Goal: Task Accomplishment & Management: Use online tool/utility

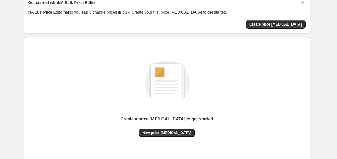
scroll to position [67, 0]
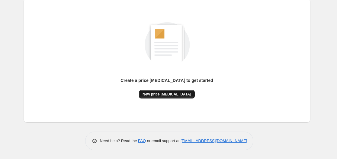
click at [172, 93] on span "New price [MEDICAL_DATA]" at bounding box center [166, 94] width 49 height 5
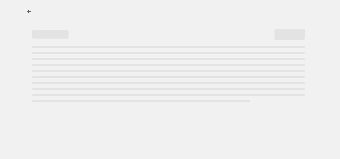
select select "percentage"
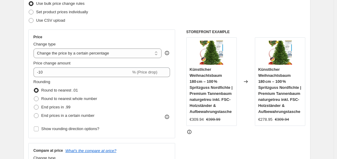
scroll to position [90, 0]
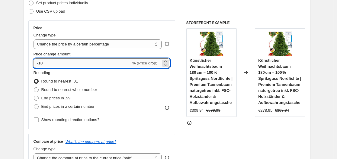
click at [83, 65] on input "-10" at bounding box center [81, 64] width 97 height 10
type input "-1"
type input "-35"
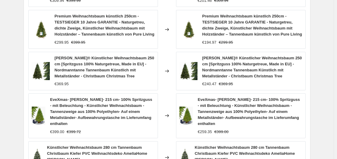
scroll to position [508, 0]
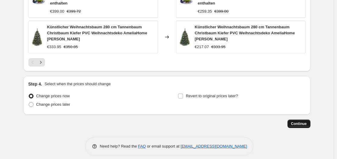
click at [293, 122] on span "Continue" at bounding box center [299, 124] width 16 height 5
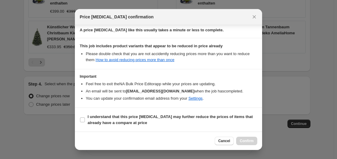
scroll to position [95, 0]
click at [84, 120] on input "I understand that this price [MEDICAL_DATA] may further reduce the prices of it…" at bounding box center [82, 119] width 5 height 5
checkbox input "true"
click at [245, 142] on span "Confirm" at bounding box center [246, 141] width 14 height 5
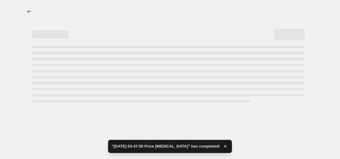
select select "percentage"
